Goal: Register for event/course

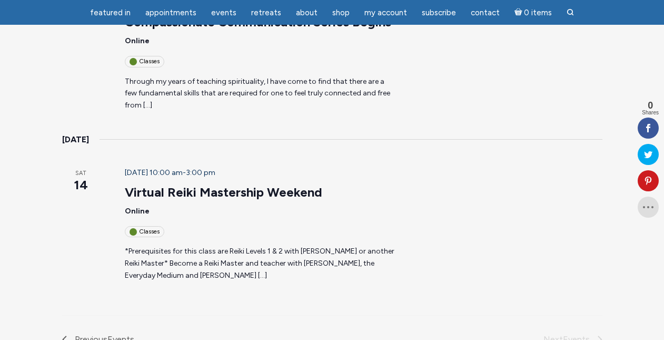
scroll to position [741, 0]
click at [395, 245] on p "*Prerequisites for this class are Reiki Levels 1 & 2 with Jamie or another Reik…" at bounding box center [261, 263] width 273 height 36
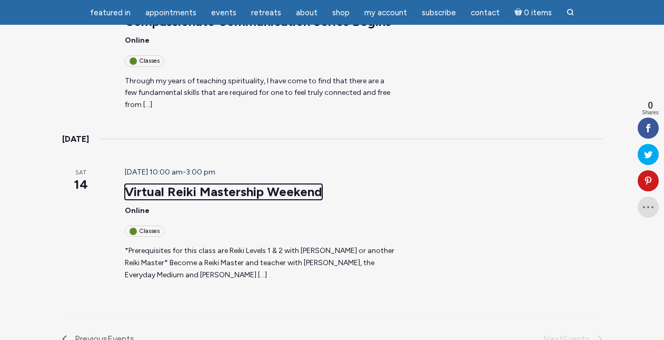
click at [136, 184] on link "Virtual Reiki Mastership Weekend" at bounding box center [223, 192] width 197 height 16
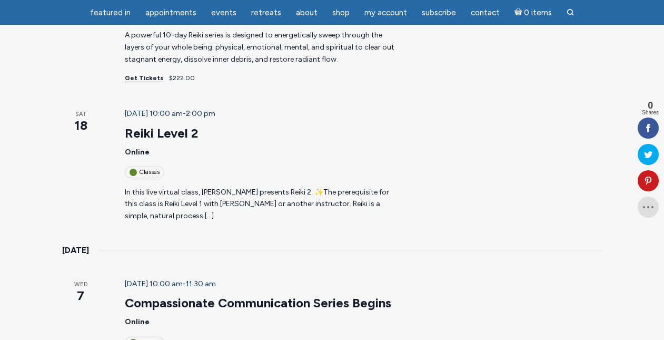
scroll to position [410, 0]
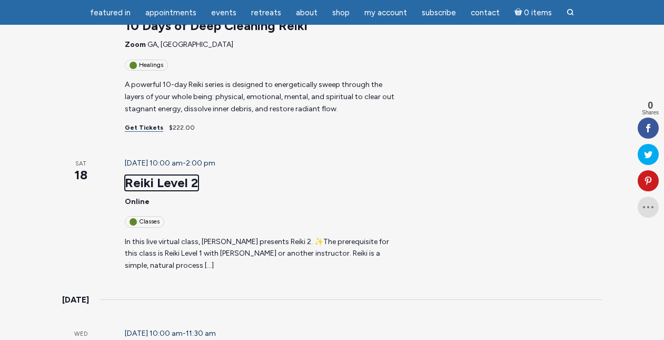
click at [133, 175] on link "Reiki Level 2" at bounding box center [162, 183] width 74 height 16
